Goal: Task Accomplishment & Management: Use online tool/utility

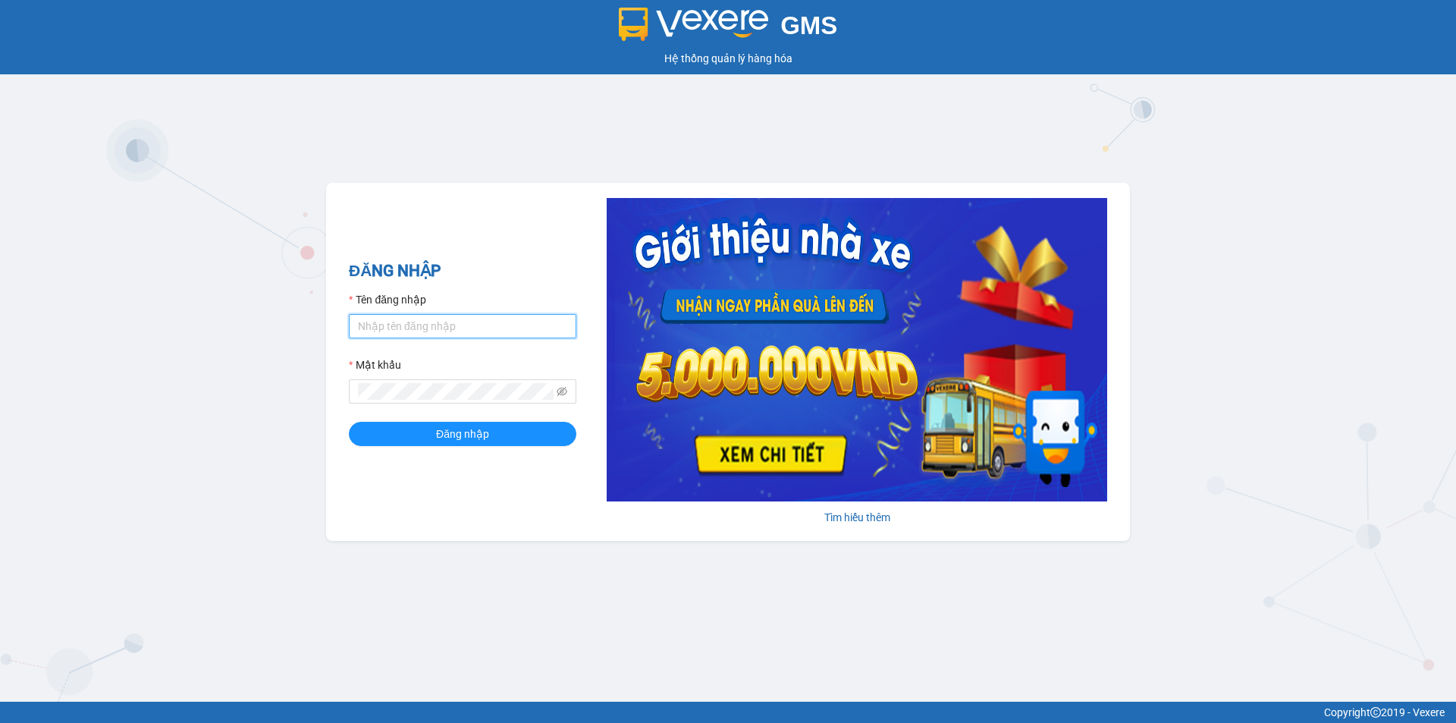
click at [507, 323] on input "Tên đăng nhập" at bounding box center [462, 326] width 227 height 24
click at [349, 422] on button "Đăng nhập" at bounding box center [462, 434] width 227 height 24
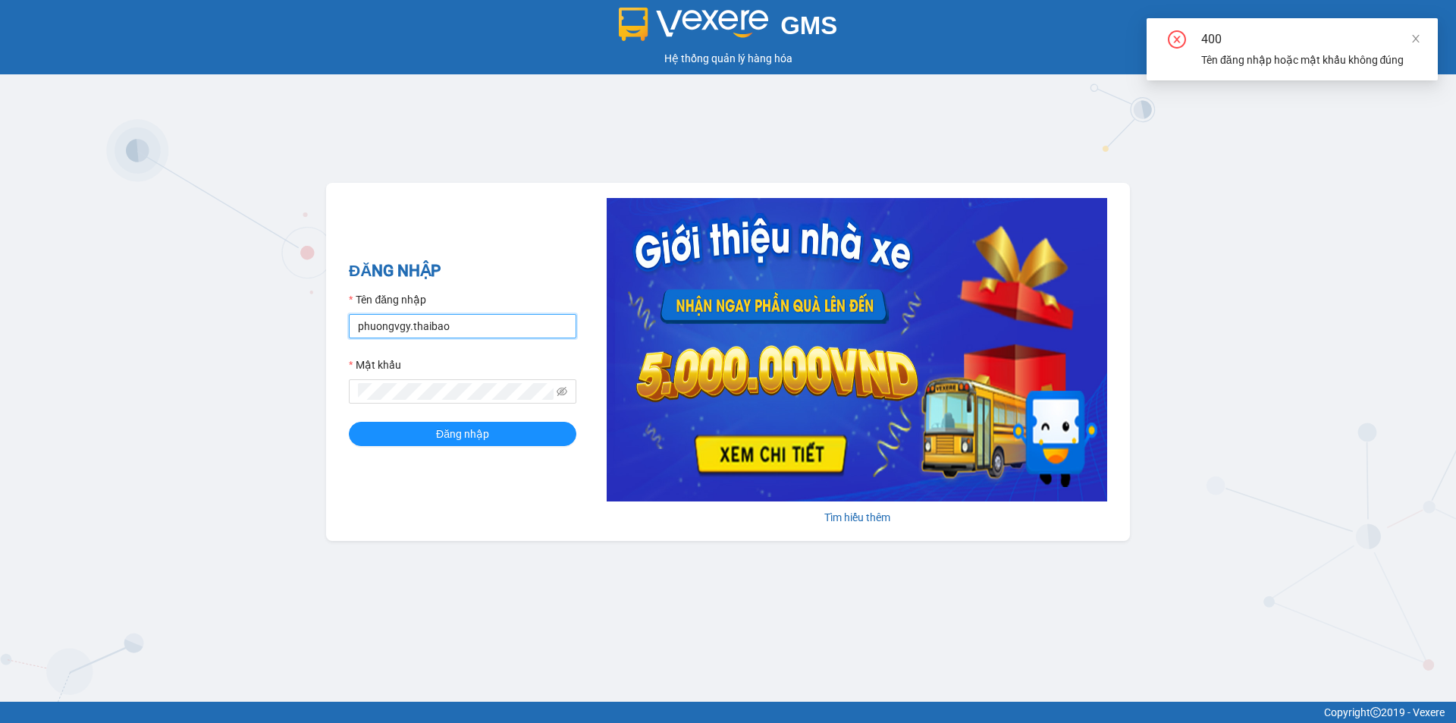
click at [408, 323] on input "phuongvgy.thaibao" at bounding box center [462, 326] width 227 height 24
type input "phuongvy.thaibao"
click at [475, 438] on span "Đăng nhập" at bounding box center [462, 433] width 53 height 17
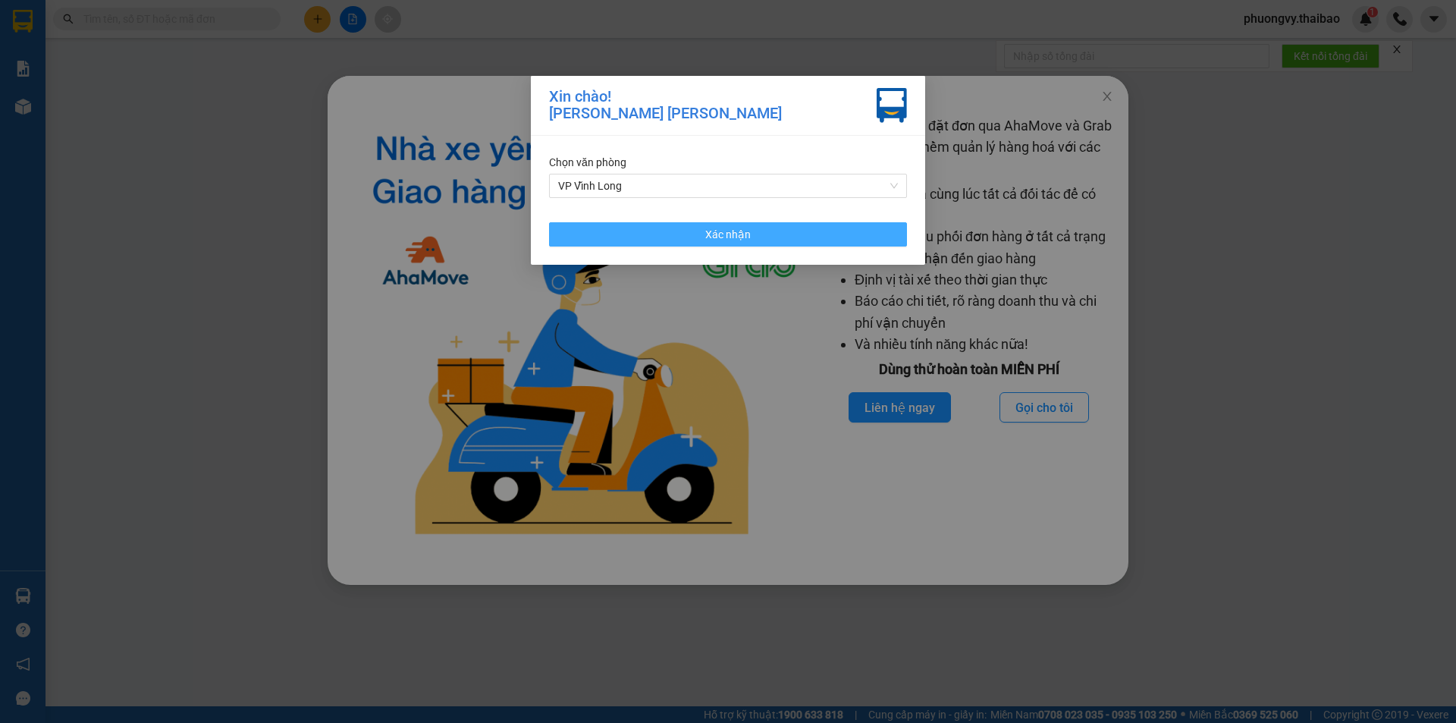
click at [779, 242] on button "Xác nhận" at bounding box center [728, 234] width 358 height 24
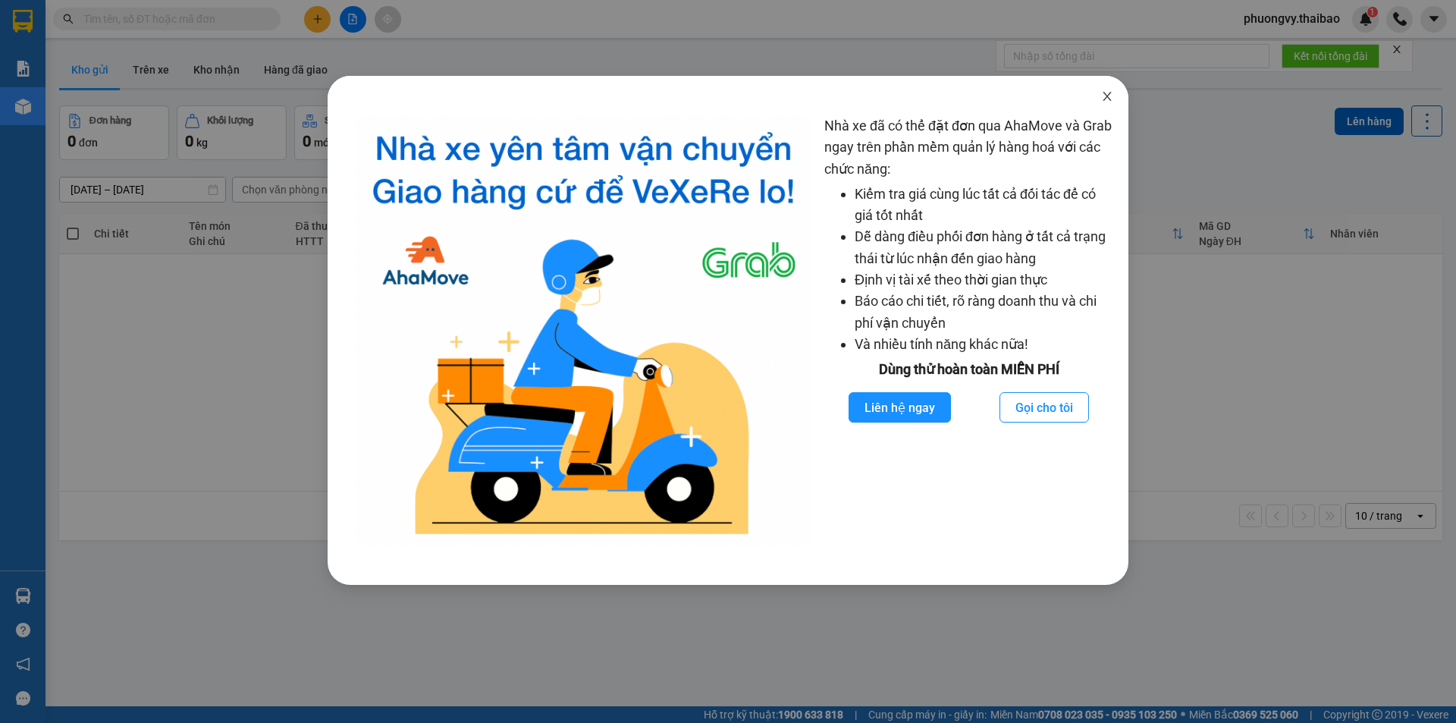
click at [1112, 88] on span "Close" at bounding box center [1107, 97] width 42 height 42
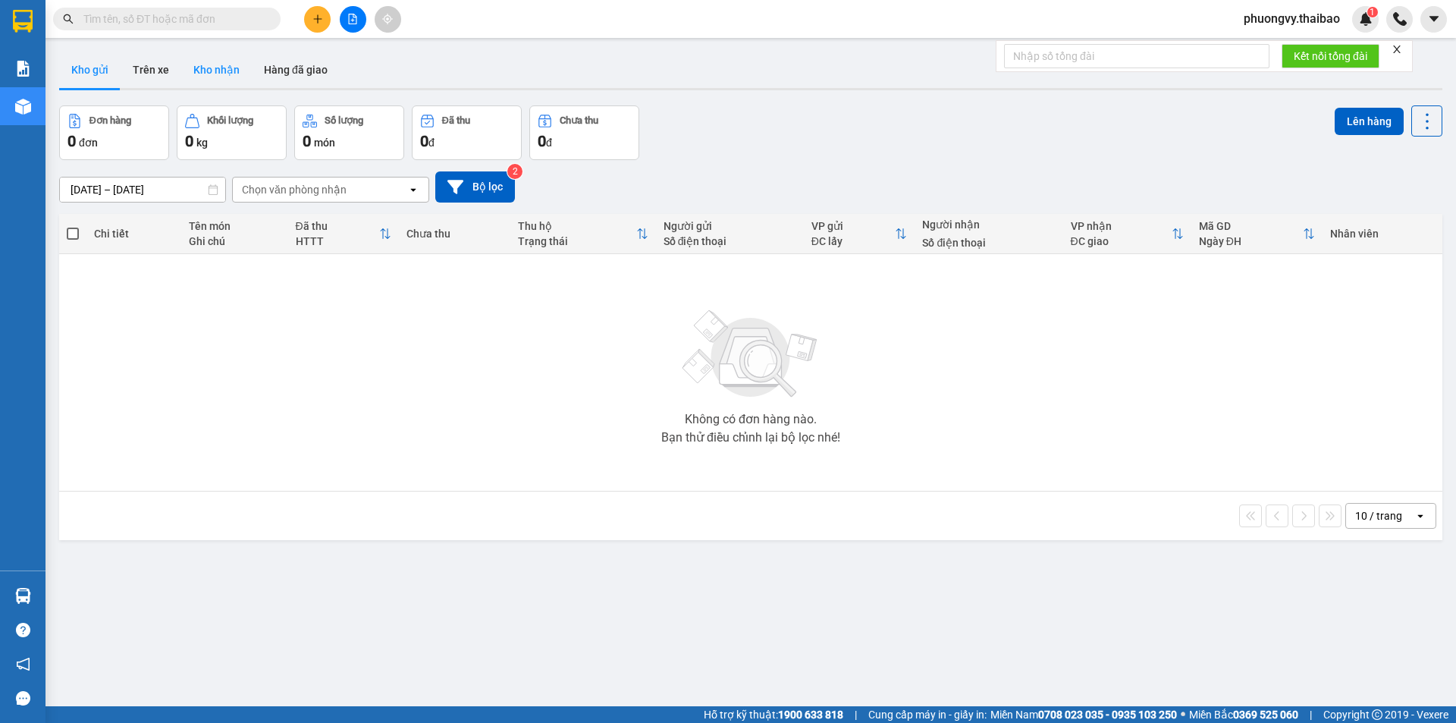
click at [204, 68] on button "Kho nhận" at bounding box center [216, 70] width 71 height 36
click at [305, 66] on button "Hàng đã giao" at bounding box center [296, 70] width 88 height 36
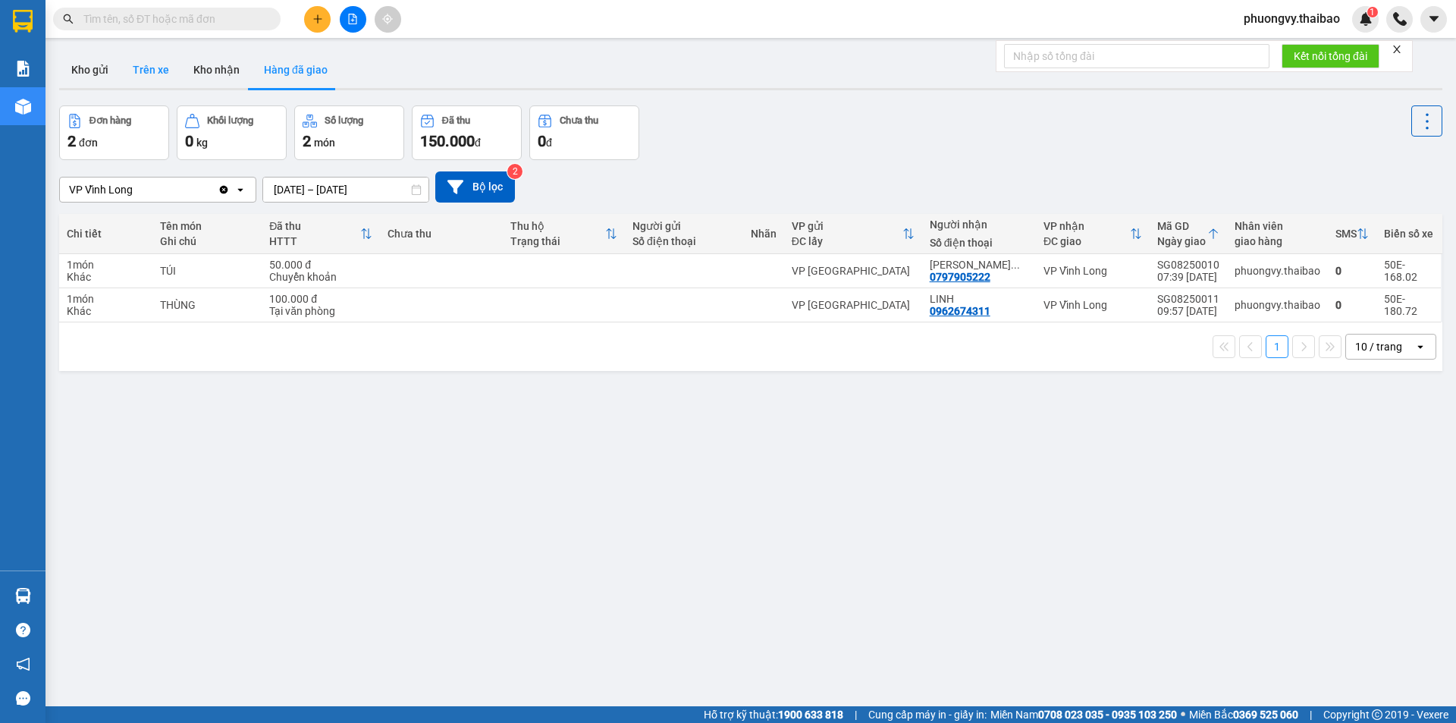
click at [150, 62] on button "Trên xe" at bounding box center [151, 70] width 61 height 36
